Goal: Information Seeking & Learning: Learn about a topic

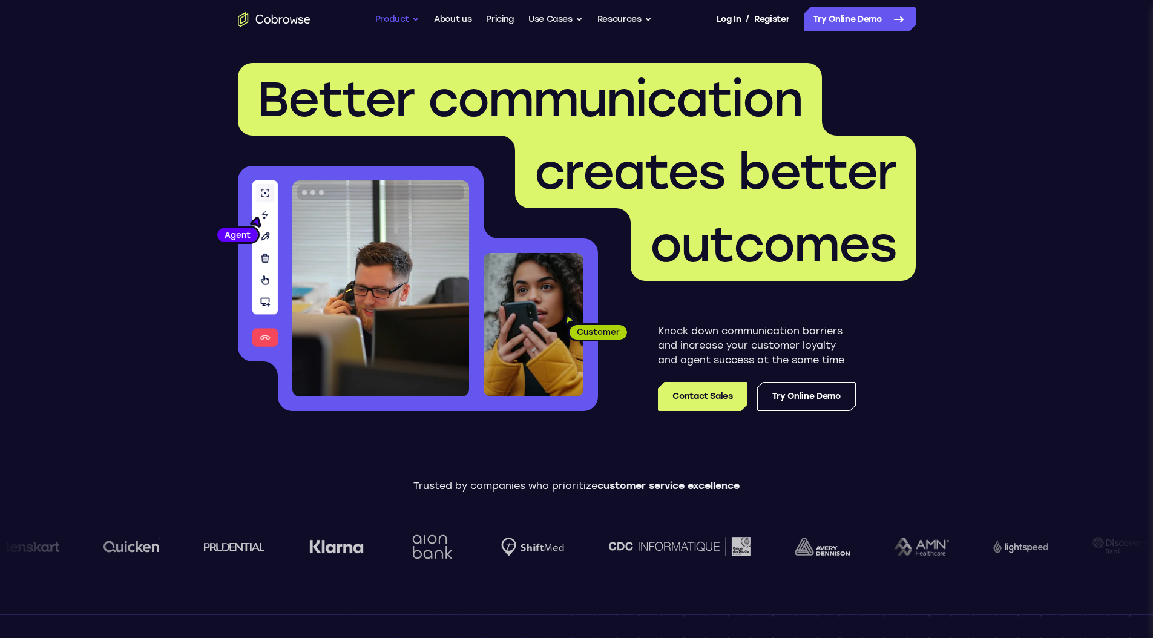
click at [402, 22] on button "Product" at bounding box center [397, 19] width 45 height 24
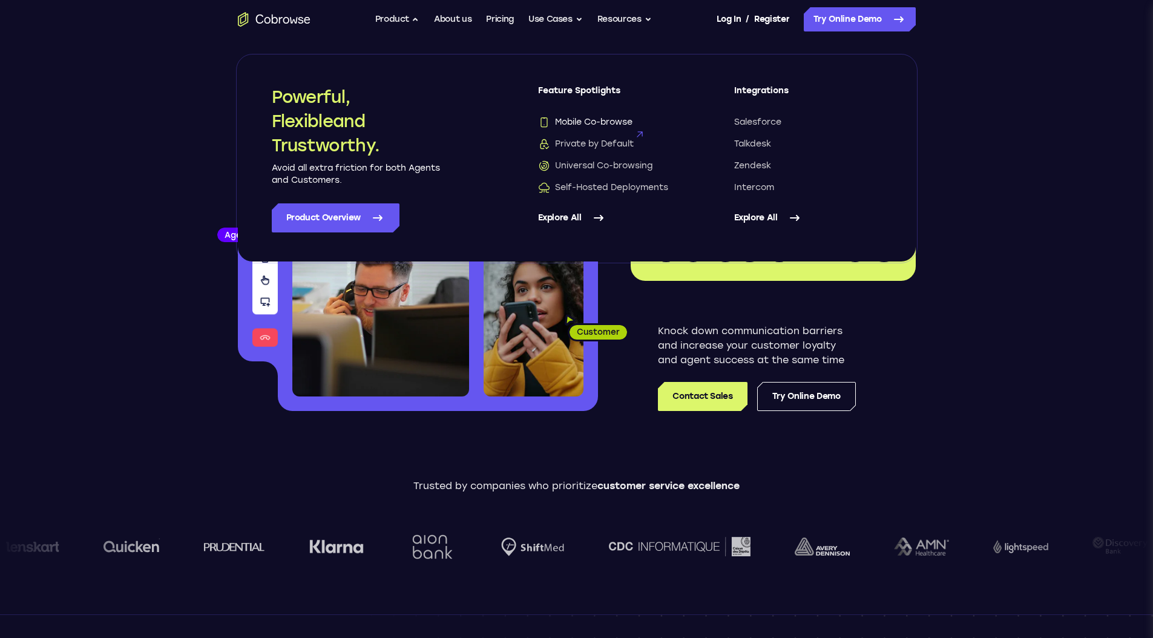
click at [601, 125] on span "Mobile Co-browse" at bounding box center [585, 122] width 94 height 12
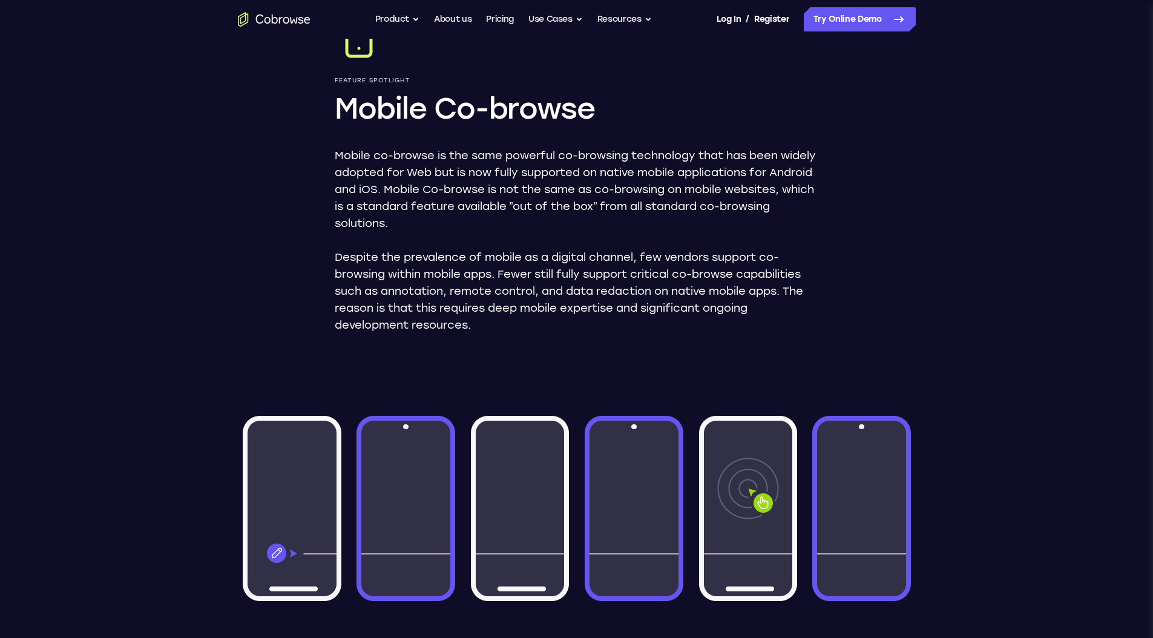
scroll to position [86, 0]
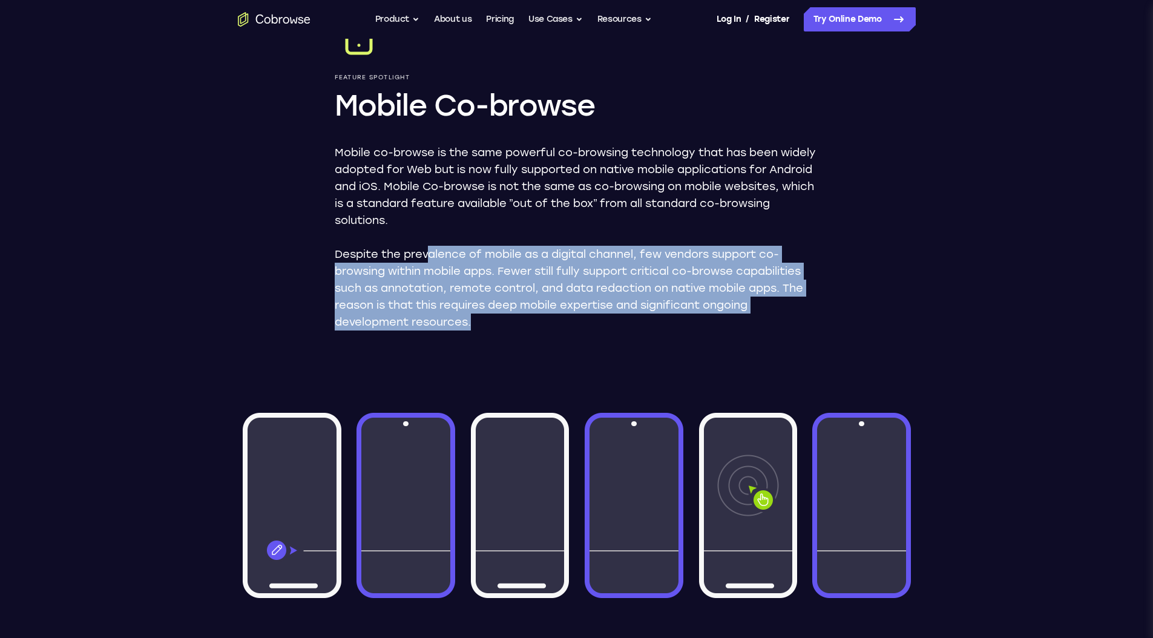
drag, startPoint x: 426, startPoint y: 258, endPoint x: 548, endPoint y: 316, distance: 134.8
click at [548, 316] on p "Despite the prevalence of mobile as a digital channel, few vendors support co-b…" at bounding box center [577, 288] width 484 height 85
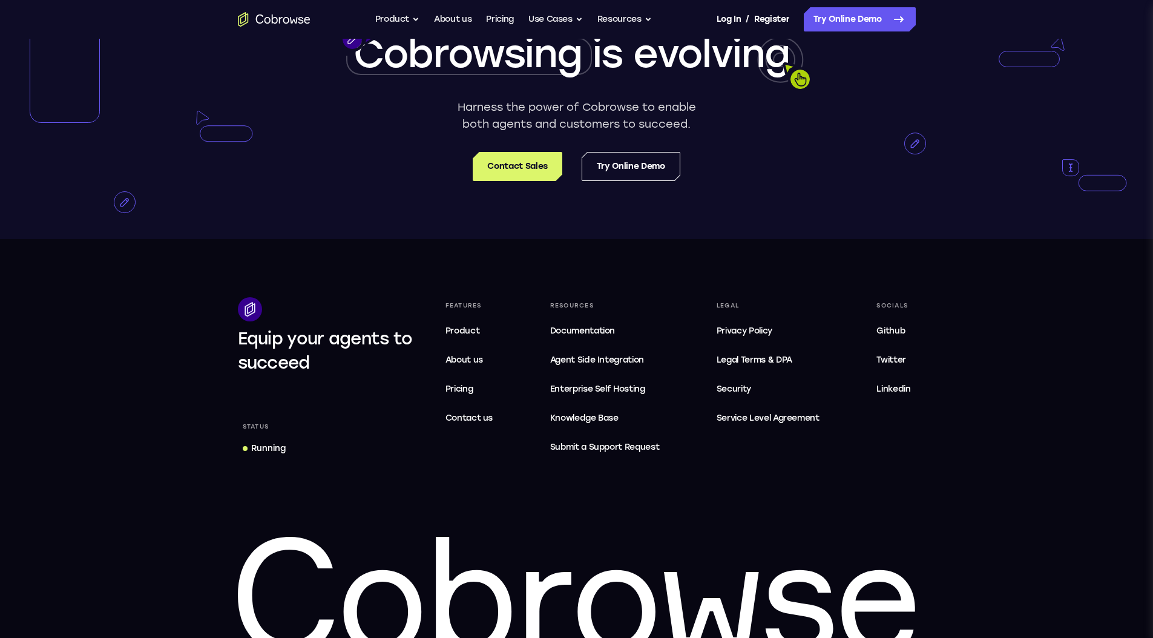
scroll to position [2411, 0]
